Goal: Task Accomplishment & Management: Use online tool/utility

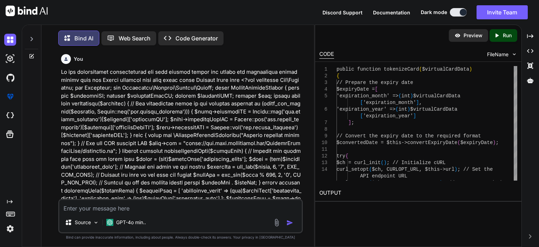
scroll to position [8241, 0]
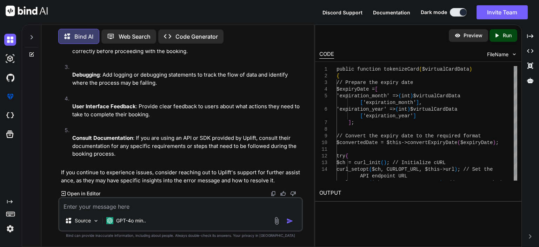
click at [29, 35] on icon at bounding box center [32, 37] width 6 height 6
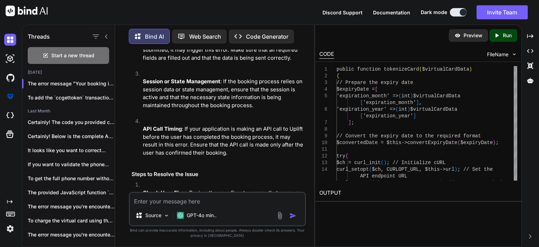
scroll to position [10147, 0]
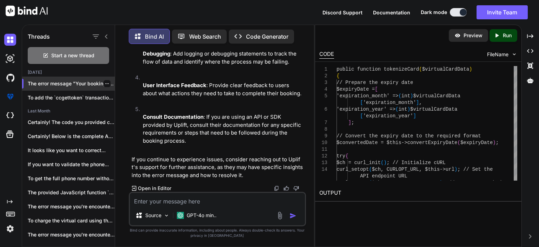
click at [105, 82] on icon "button" at bounding box center [107, 83] width 4 height 4
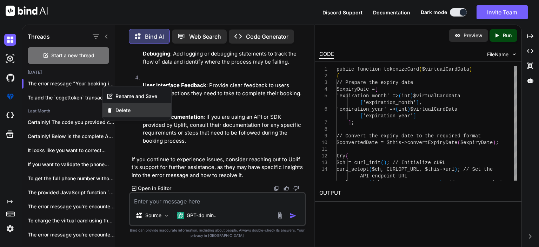
click at [120, 106] on div "Delete" at bounding box center [136, 110] width 69 height 14
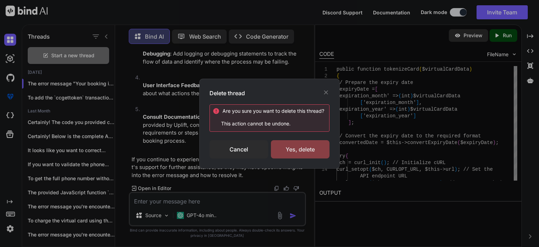
click at [312, 155] on div "Yes, delete" at bounding box center [300, 149] width 59 height 18
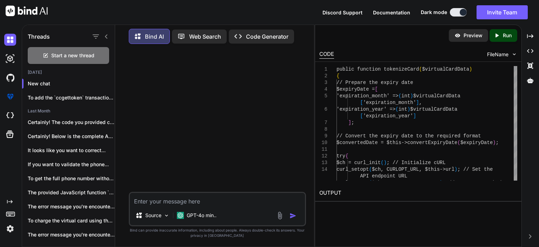
scroll to position [0, 0]
click at [185, 199] on textarea at bounding box center [217, 199] width 175 height 13
click at [105, 122] on icon "button" at bounding box center [107, 122] width 4 height 4
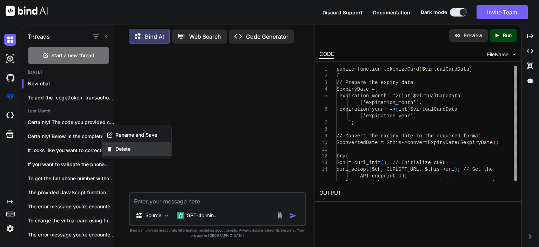
click at [126, 149] on span "Delete" at bounding box center [122, 148] width 15 height 7
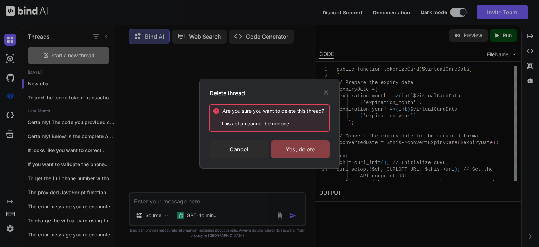
click at [321, 143] on div "Yes, delete" at bounding box center [300, 149] width 59 height 18
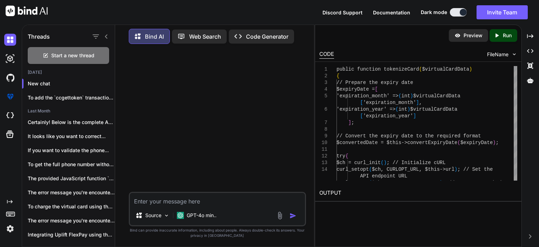
click at [199, 202] on textarea at bounding box center [217, 199] width 175 height 13
paste textarea "Key Steps to Charge an Uplift Virtual Card via Elavon Converge XML API Set up A…"
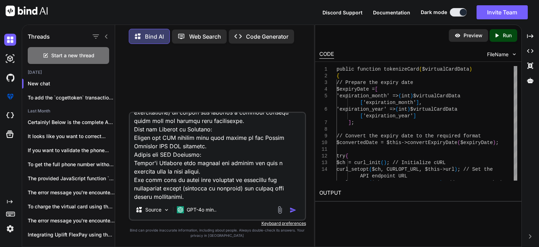
scroll to position [177, 0]
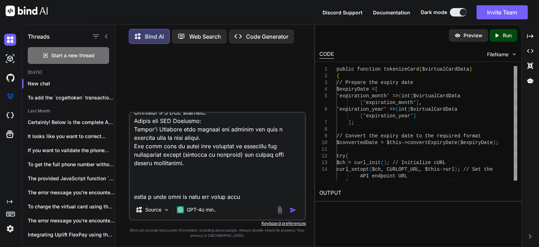
type textarea "Key Steps to Charge an Uplift Virtual Card via Elavon Converge XML API Set up A…"
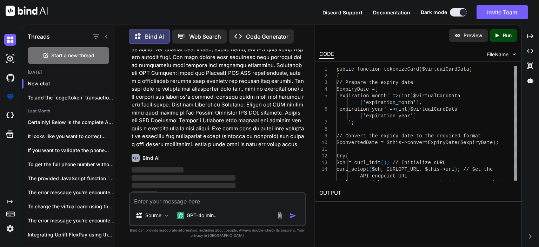
scroll to position [66, 0]
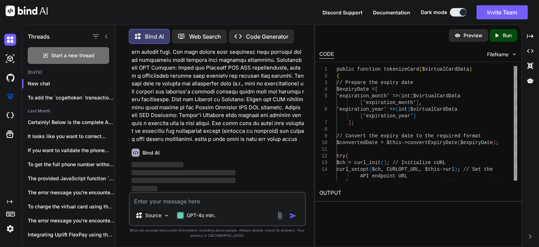
click at [104, 35] on icon at bounding box center [107, 37] width 6 height 6
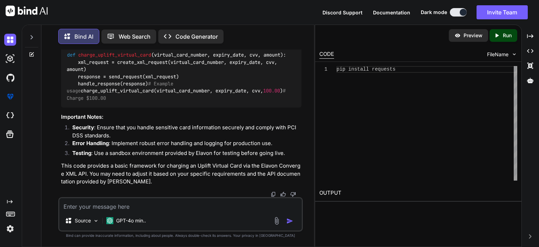
scroll to position [811, 0]
click at [152, 203] on textarea at bounding box center [180, 204] width 242 height 13
type textarea "u"
type textarea "convert to php"
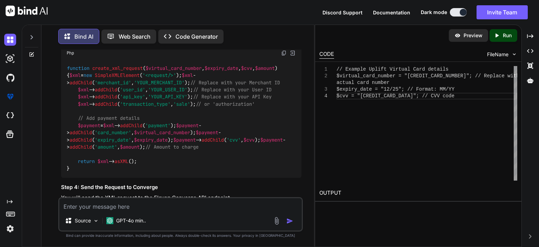
scroll to position [830, 0]
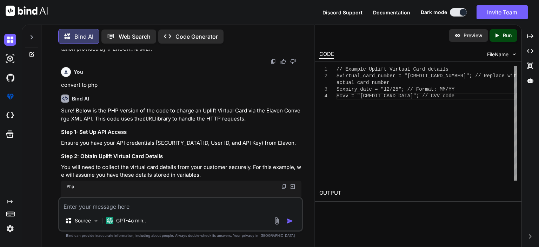
click at [31, 39] on div at bounding box center [31, 35] width 13 height 24
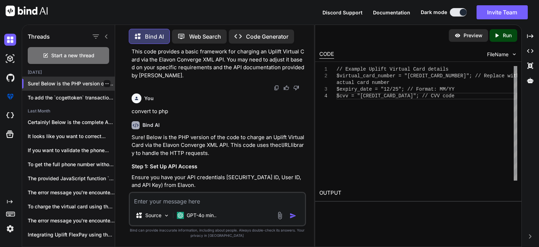
click at [105, 81] on icon "button" at bounding box center [107, 83] width 4 height 4
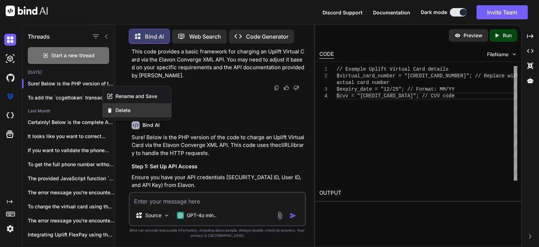
click at [134, 111] on div "Delete" at bounding box center [136, 110] width 69 height 14
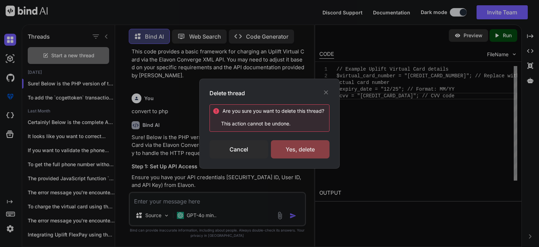
drag, startPoint x: 309, startPoint y: 139, endPoint x: 309, endPoint y: 144, distance: 4.6
click at [309, 141] on div "Are you sure you want to delete this thread ? This action cannot be undone. Can…" at bounding box center [269, 131] width 120 height 54
click at [309, 144] on div "Yes, delete" at bounding box center [300, 149] width 59 height 18
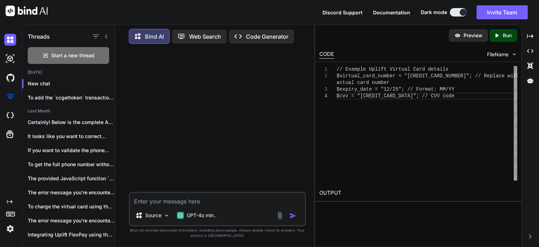
scroll to position [0, 0]
click at [199, 200] on textarea at bounding box center [217, 199] width 175 height 13
paste textarea "On successfully processing the payment using the Flex Pay token, the partner co…"
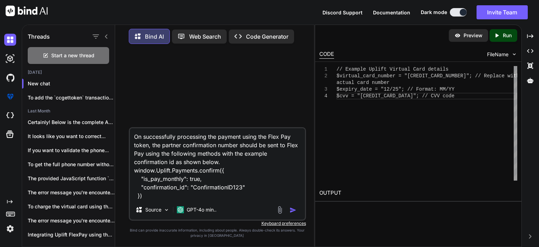
type textarea "On successfully processing the payment using the Flex Pay token, the partner co…"
click at [292, 208] on img "button" at bounding box center [292, 209] width 7 height 7
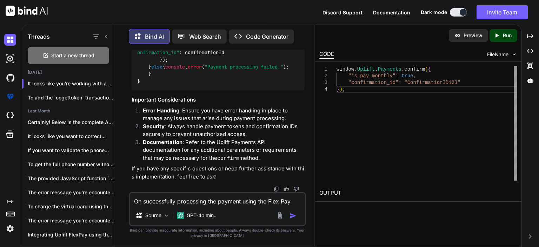
scroll to position [454, 0]
